Goal: Navigation & Orientation: Find specific page/section

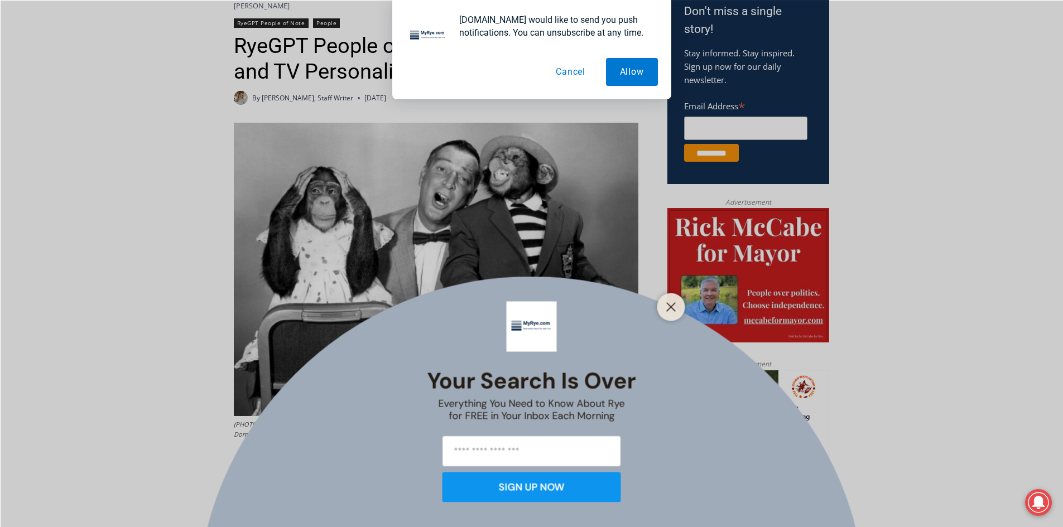
scroll to position [389, 0]
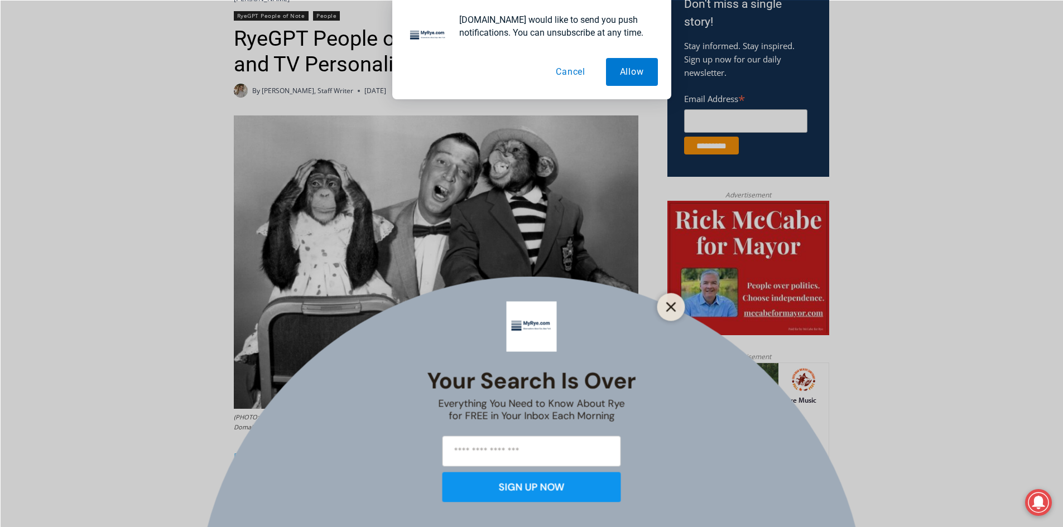
click at [669, 309] on line "Close" at bounding box center [671, 307] width 8 height 8
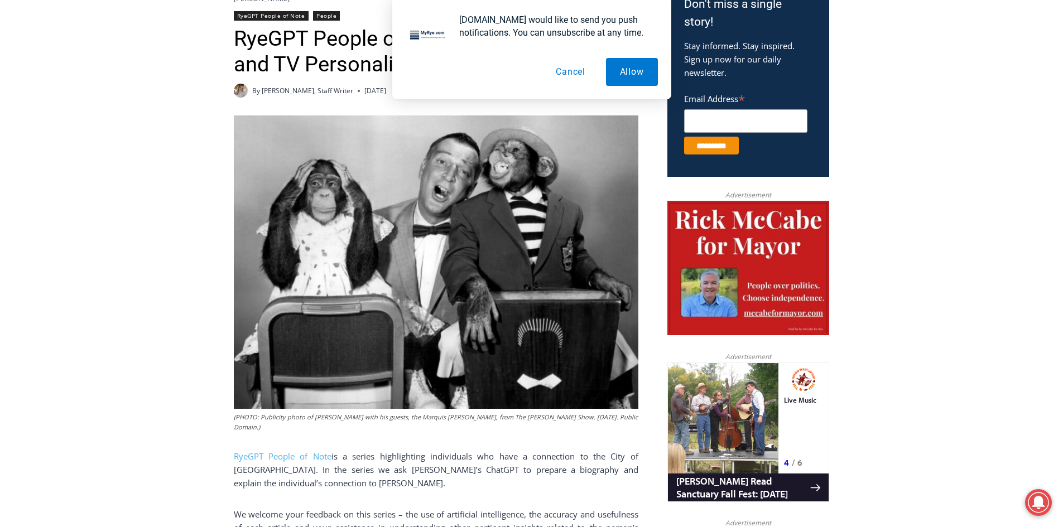
click at [571, 74] on button "Cancel" at bounding box center [570, 72] width 57 height 28
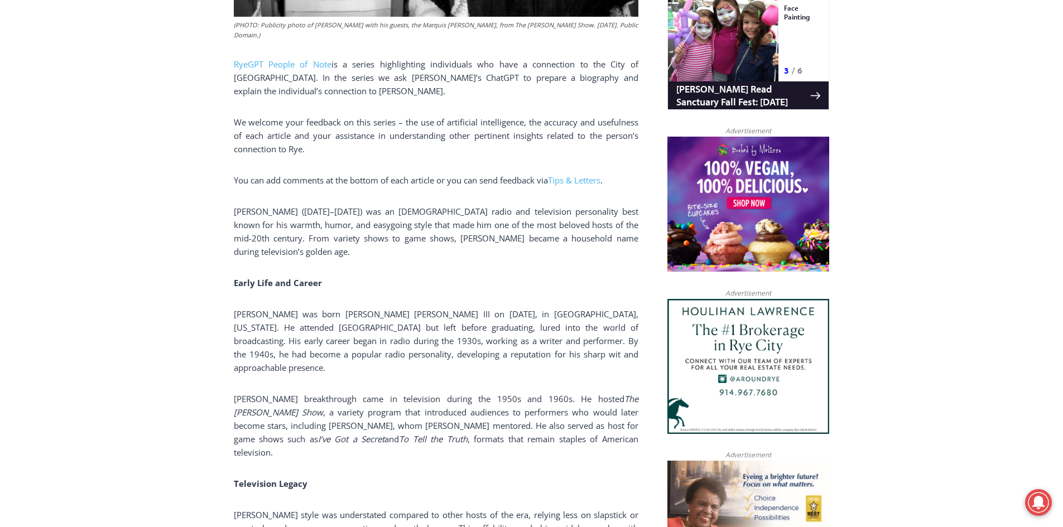
scroll to position [0, 0]
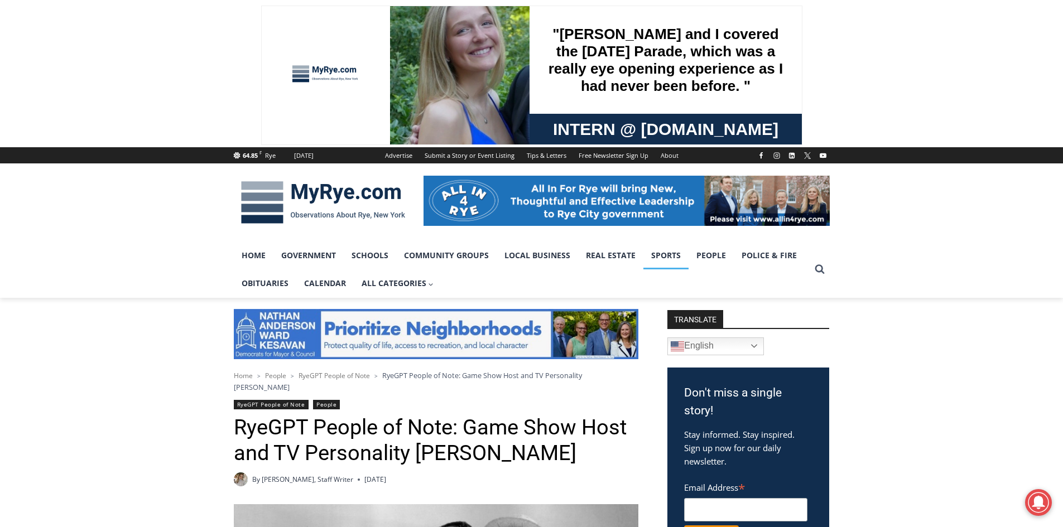
click at [662, 252] on link "Sports" at bounding box center [665, 256] width 45 height 28
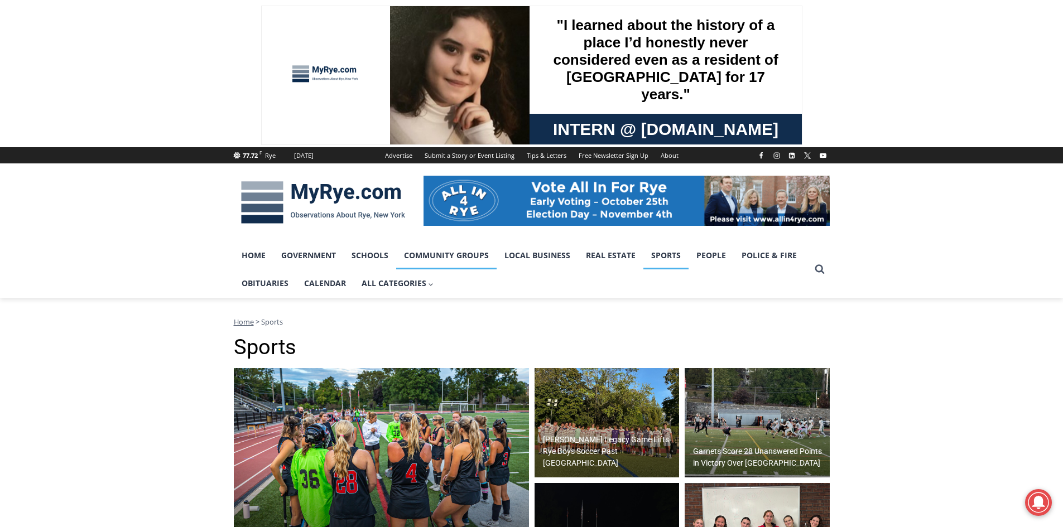
click at [441, 256] on link "Community Groups" at bounding box center [446, 256] width 100 height 28
